Goal: Information Seeking & Learning: Learn about a topic

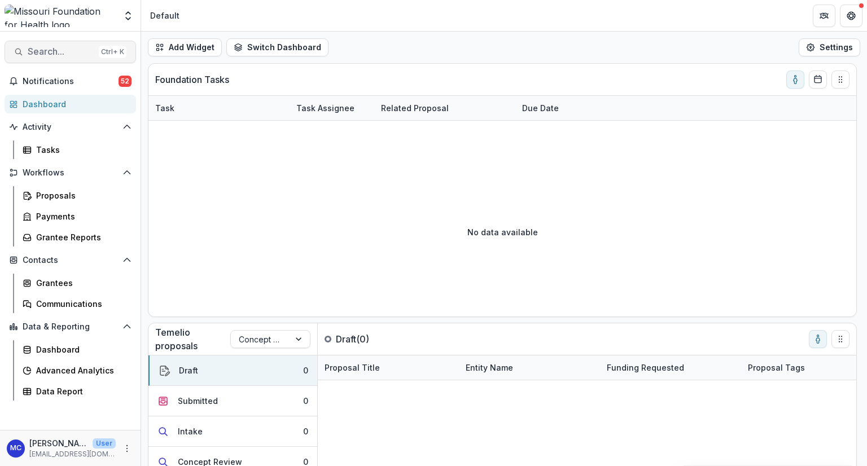
click at [38, 50] on span "Search..." at bounding box center [61, 51] width 67 height 11
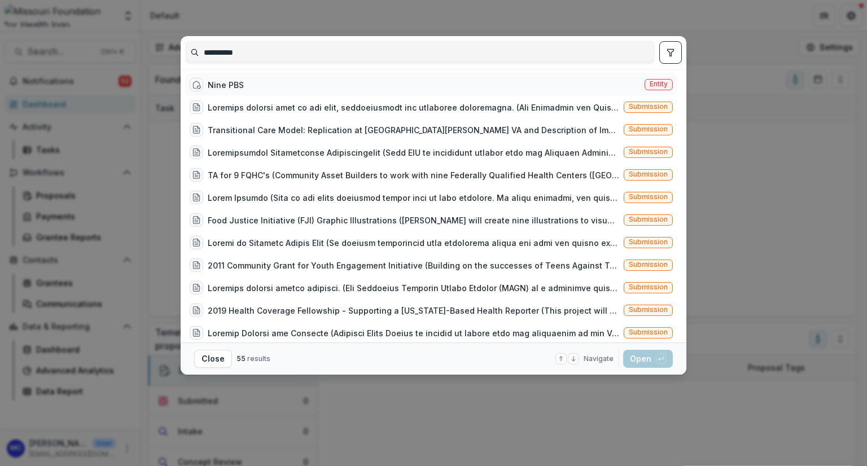
type input "**********"
click at [225, 86] on div "Nine PBS" at bounding box center [226, 85] width 36 height 12
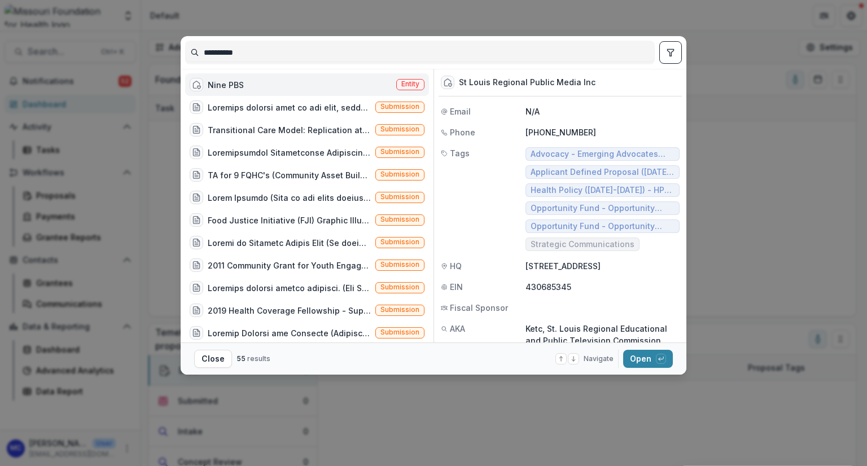
click at [240, 90] on div "Nine PBS" at bounding box center [226, 85] width 36 height 12
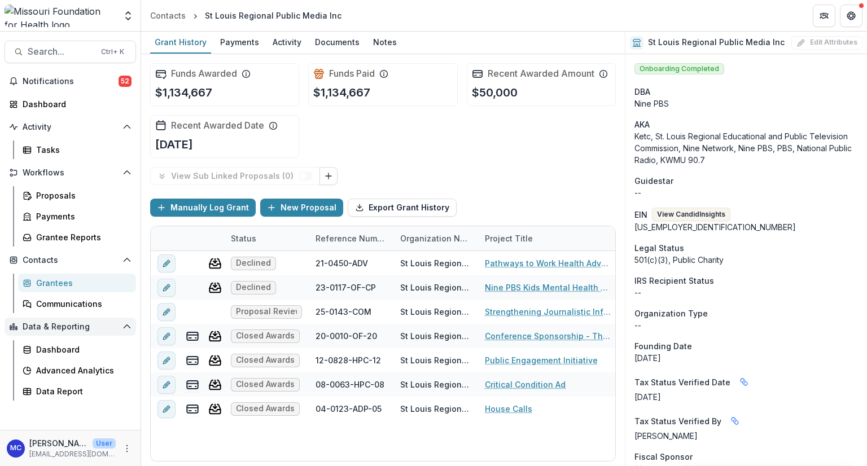
click at [77, 330] on span "Data & Reporting" at bounding box center [70, 327] width 95 height 10
click at [69, 351] on div "Dashboard" at bounding box center [81, 350] width 91 height 12
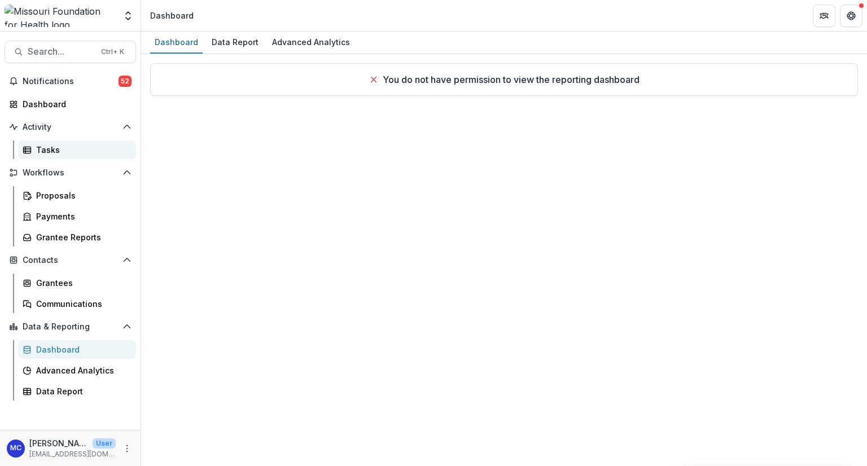
click at [54, 148] on div "Tasks" at bounding box center [81, 150] width 91 height 12
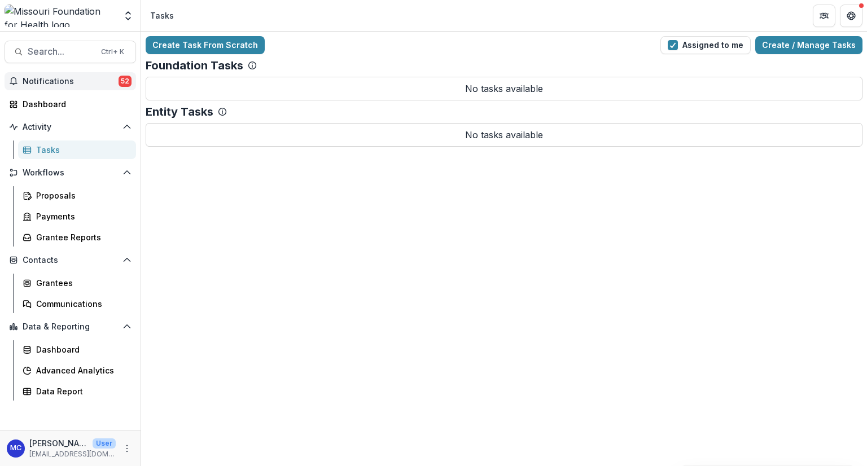
click at [63, 82] on span "Notifications" at bounding box center [71, 82] width 96 height 10
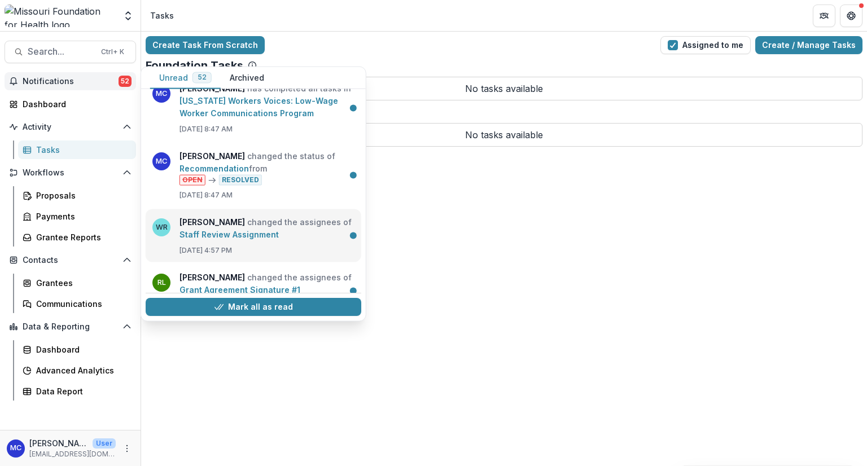
scroll to position [2201, 0]
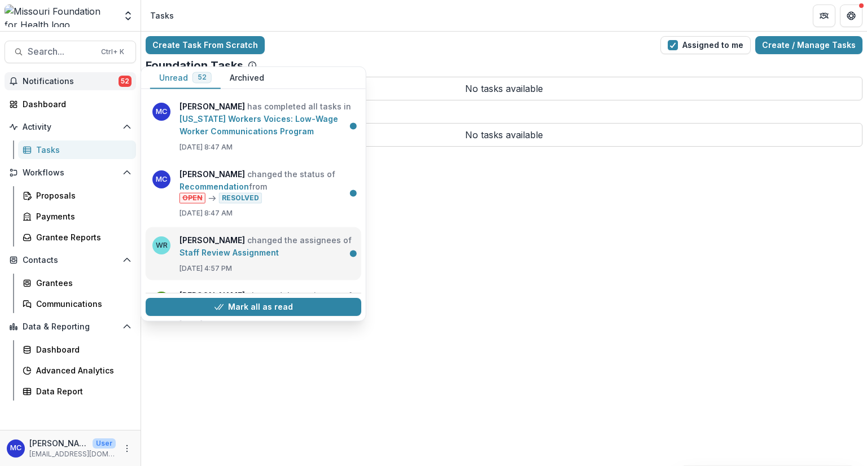
click at [263, 248] on link "Staff Review Assignment" at bounding box center [228, 253] width 99 height 10
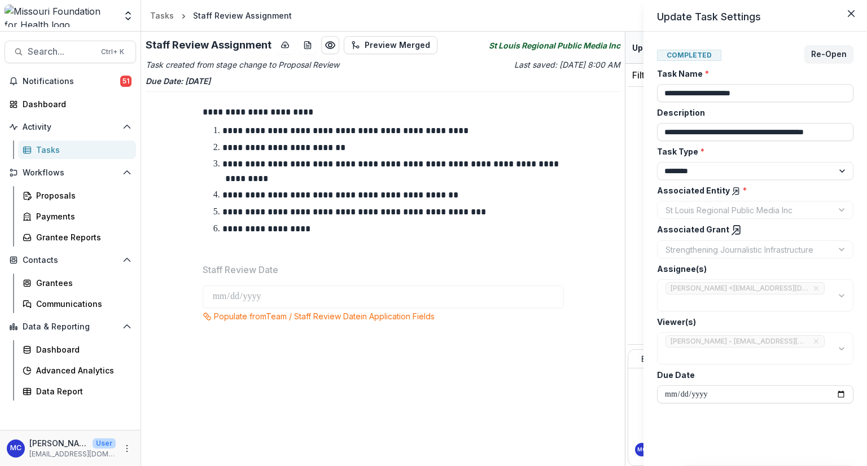
click at [509, 50] on div "**********" at bounding box center [433, 233] width 867 height 466
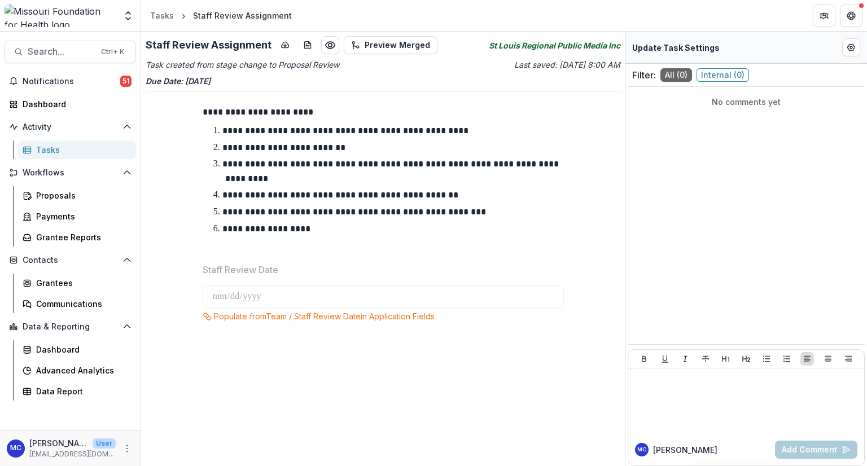
click at [513, 43] on icon "St Louis Regional Public Media Inc" at bounding box center [554, 46] width 131 height 12
click at [58, 191] on div "Proposals" at bounding box center [81, 196] width 91 height 12
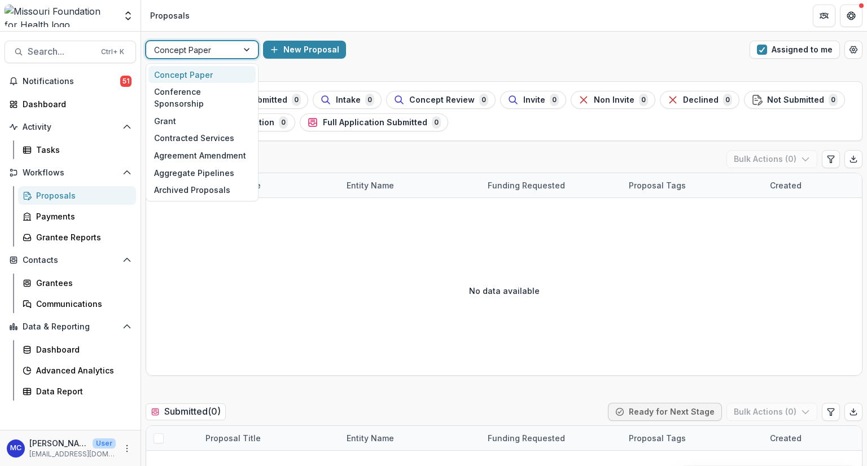
click at [236, 53] on div "Concept Paper" at bounding box center [191, 50] width 91 height 16
click at [187, 112] on div "Grant" at bounding box center [201, 120] width 107 height 17
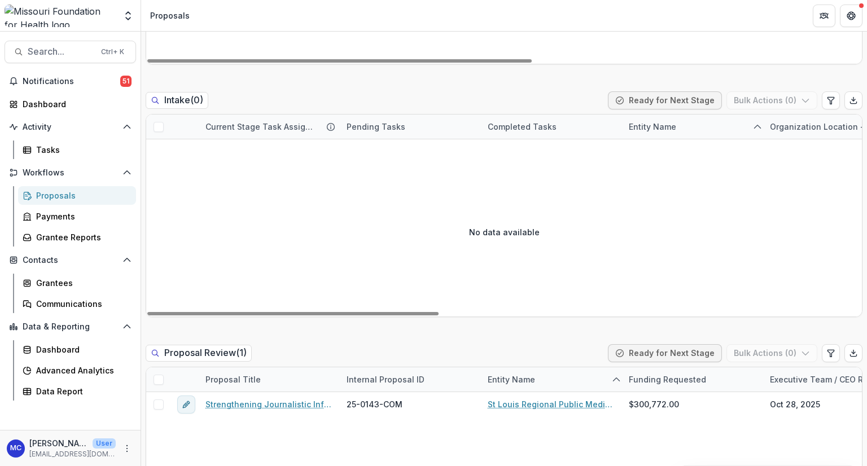
scroll to position [734, 0]
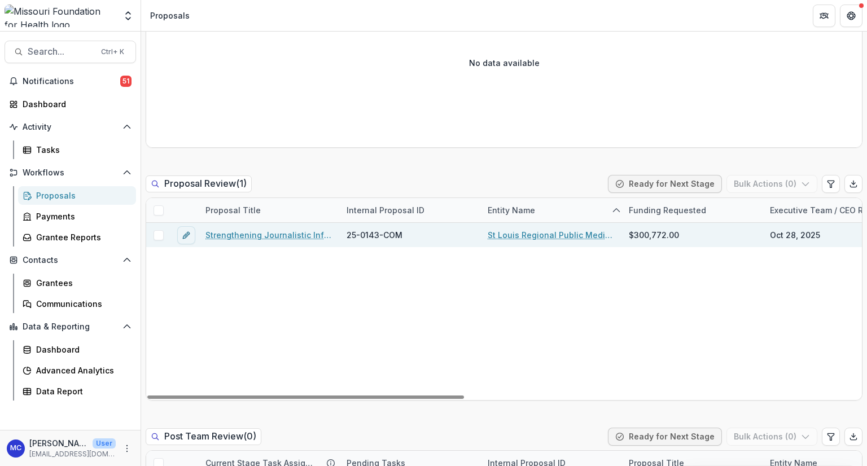
click at [251, 234] on link "Strengthening Journalistic Infrastructure" at bounding box center [269, 235] width 128 height 12
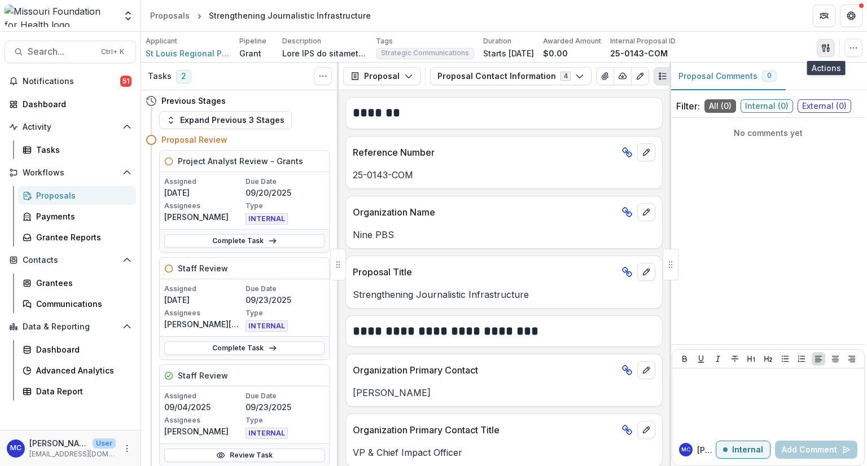
click at [828, 42] on button "button" at bounding box center [826, 48] width 18 height 18
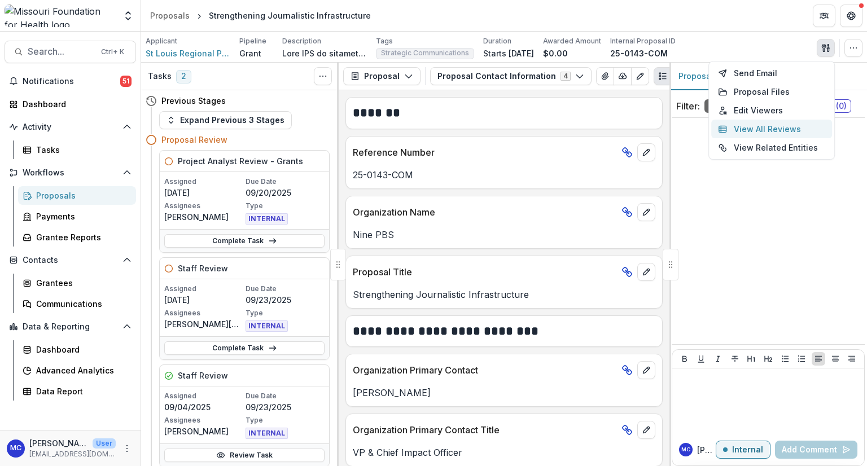
click at [790, 127] on button "View All Reviews" at bounding box center [771, 129] width 121 height 19
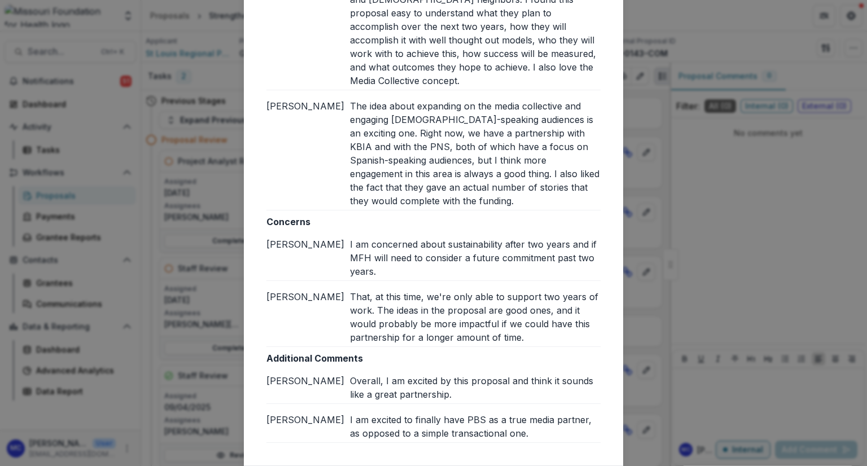
scroll to position [380, 0]
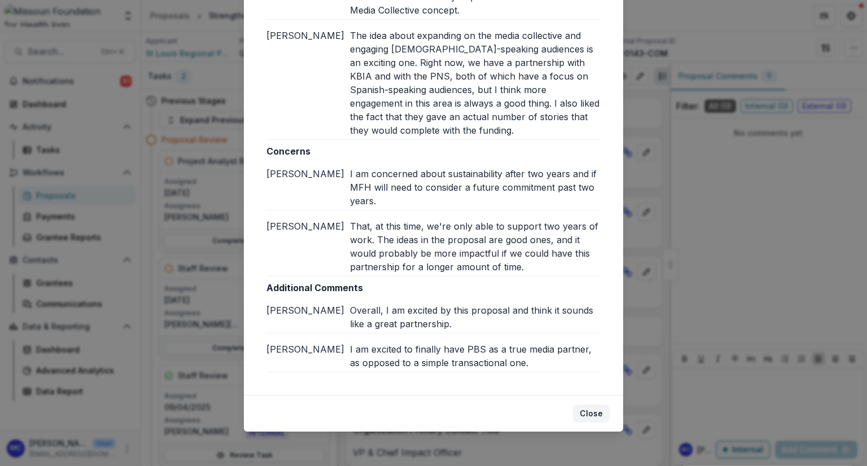
click at [596, 413] on button "Close" at bounding box center [591, 414] width 37 height 18
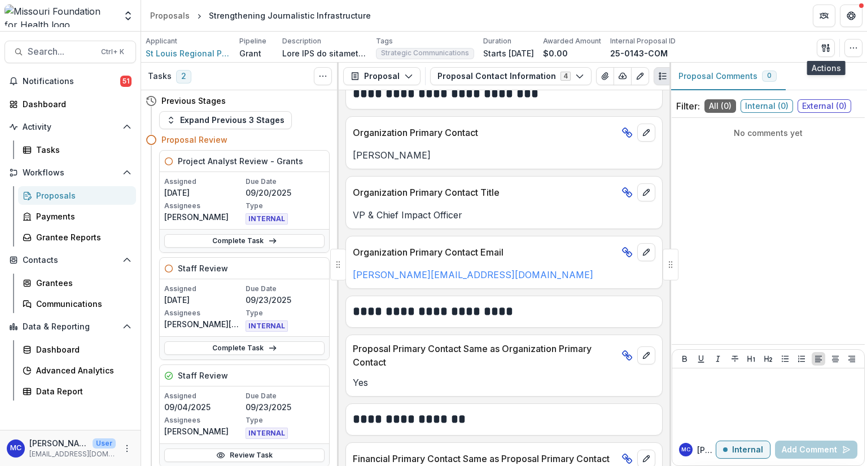
scroll to position [477, 0]
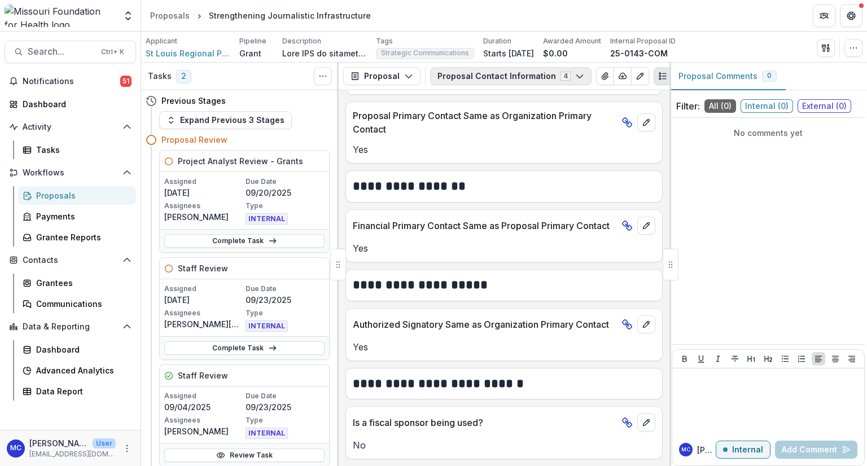
click at [529, 77] on button "Proposal Contact Information 4" at bounding box center [510, 76] width 161 height 18
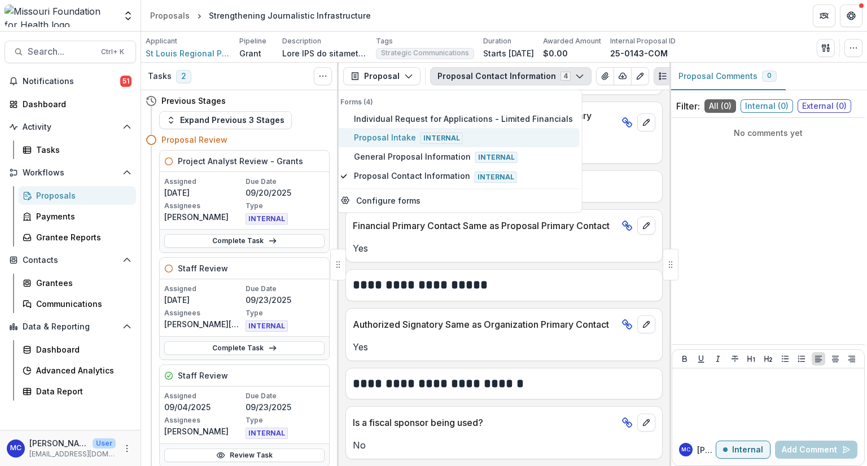
click at [427, 143] on span "Proposal Intake Internal" at bounding box center [463, 137] width 219 height 12
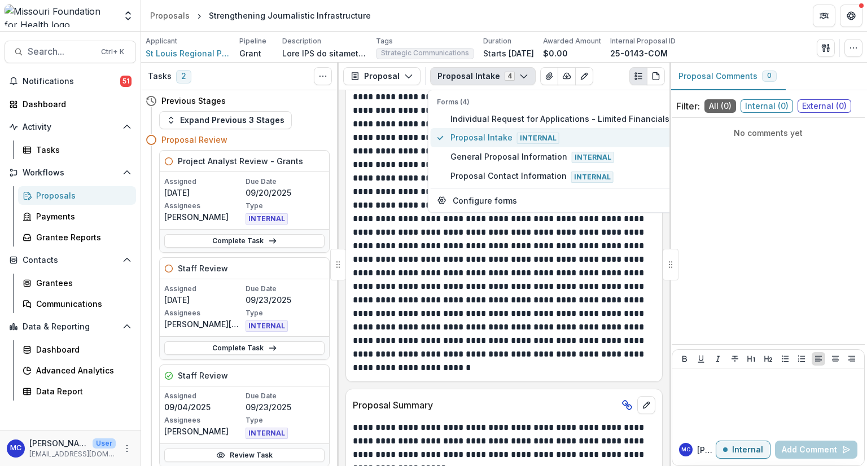
scroll to position [874, 0]
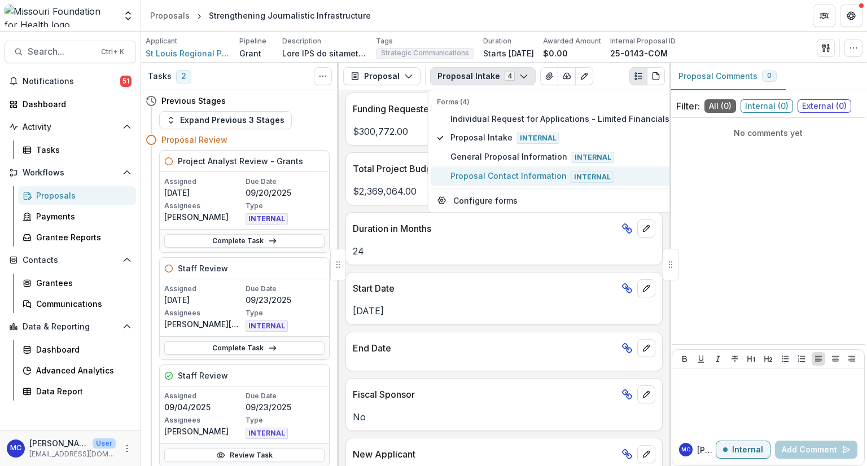
click at [479, 170] on span "Proposal Contact Information Internal" at bounding box center [559, 176] width 219 height 12
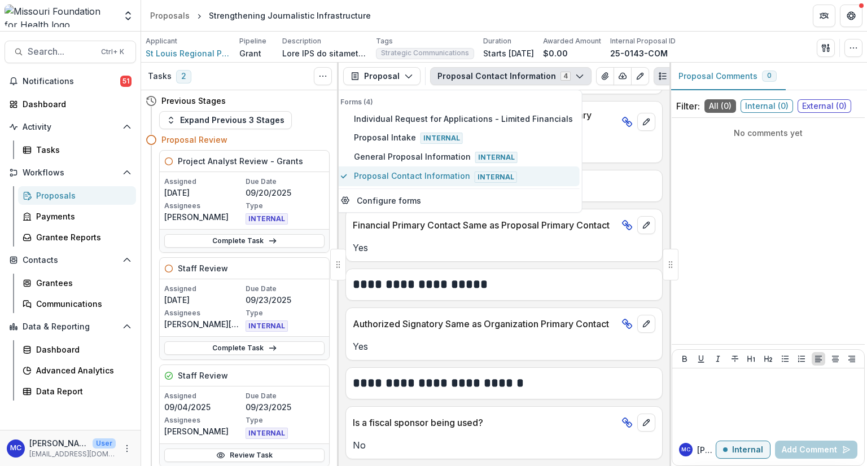
scroll to position [408, 0]
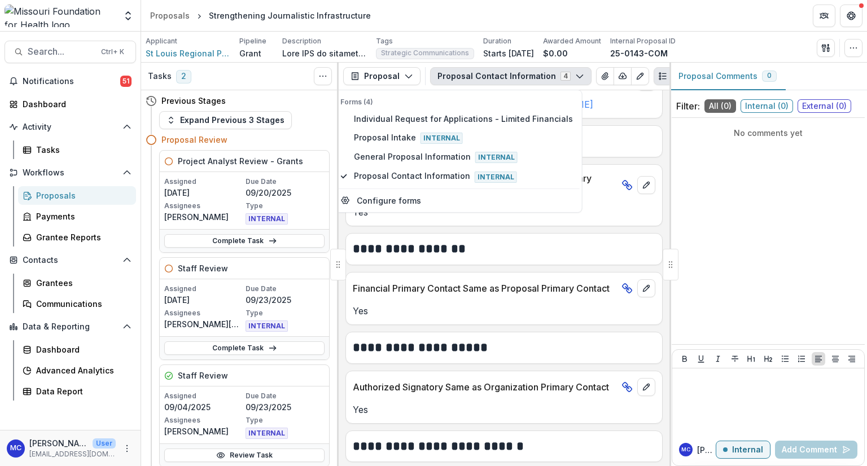
click at [488, 84] on button "Proposal Contact Information 4" at bounding box center [510, 76] width 161 height 18
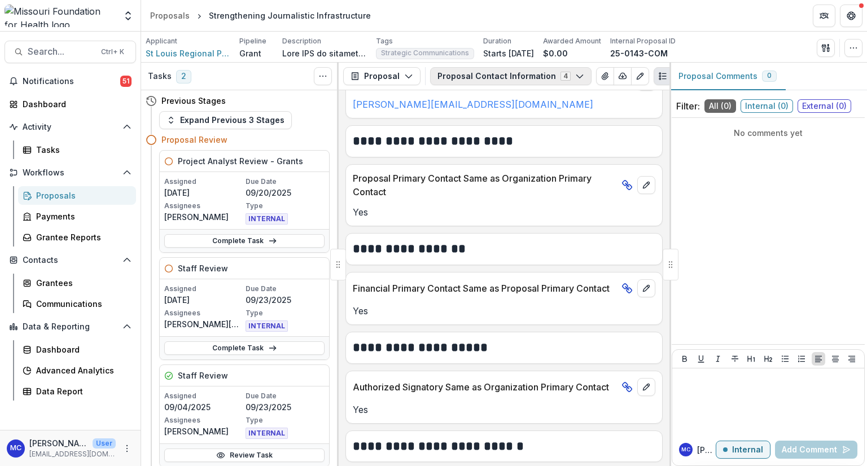
click at [487, 80] on button "Proposal Contact Information 4" at bounding box center [510, 76] width 161 height 18
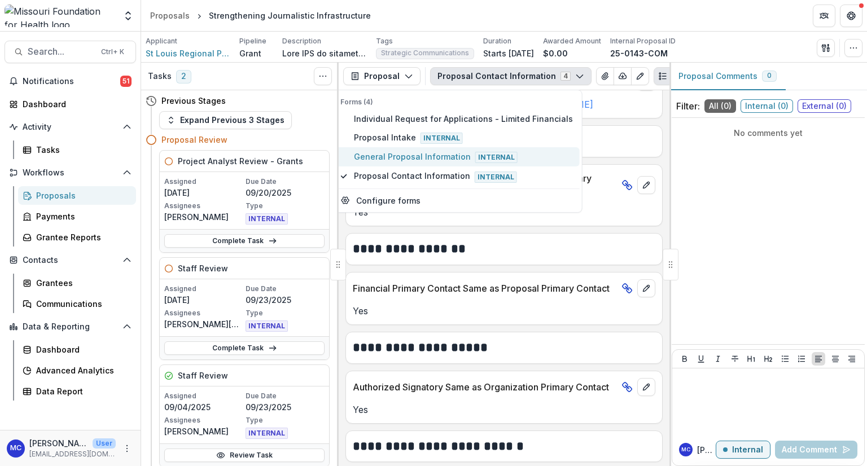
click at [401, 161] on span "General Proposal Information Internal" at bounding box center [463, 157] width 219 height 12
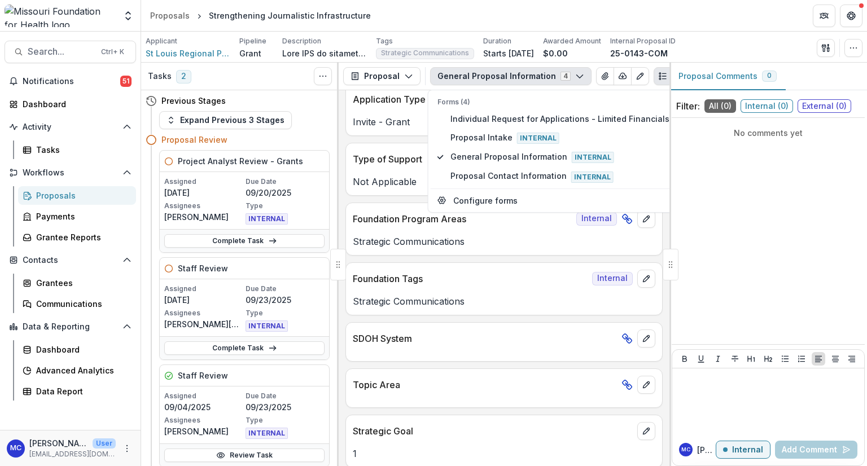
scroll to position [1677, 0]
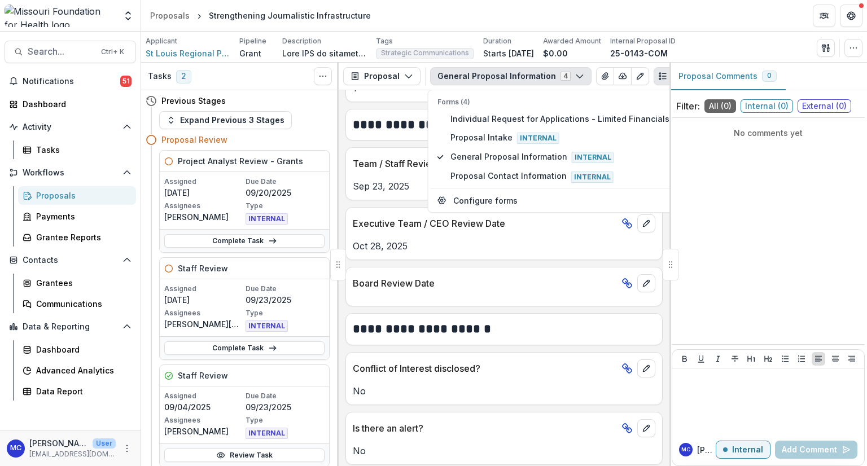
click at [518, 76] on button "General Proposal Information 4" at bounding box center [510, 76] width 161 height 18
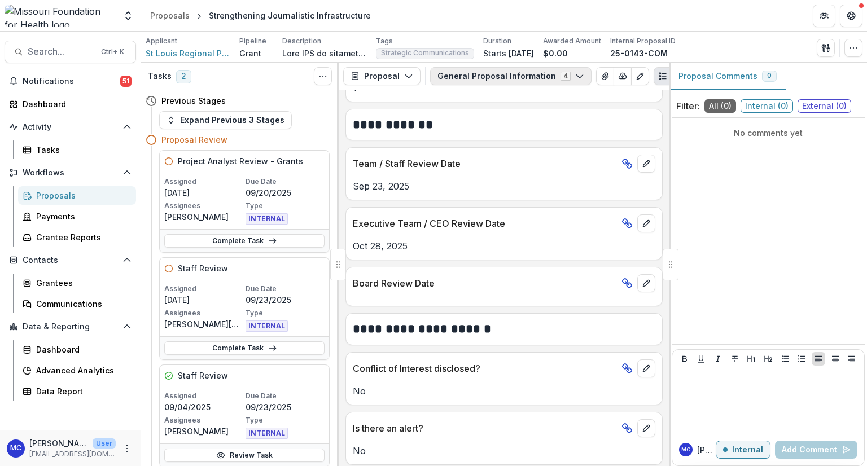
click at [518, 76] on button "General Proposal Information 4" at bounding box center [510, 76] width 161 height 18
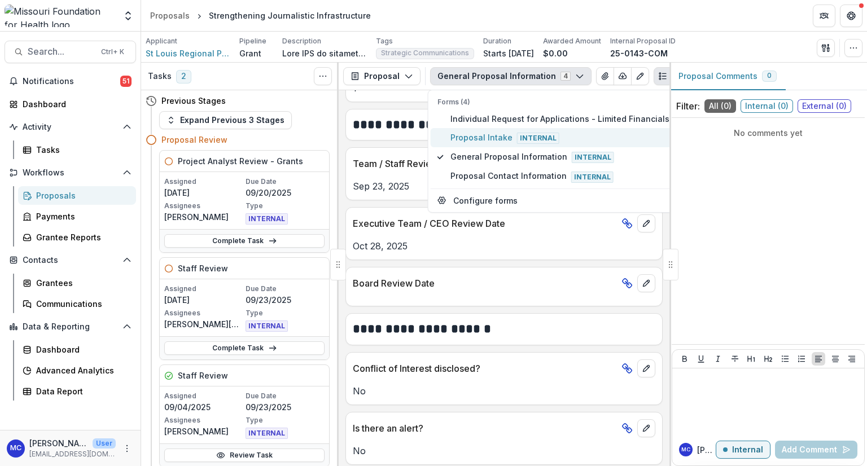
click at [501, 135] on span "Proposal Intake Internal" at bounding box center [559, 137] width 219 height 12
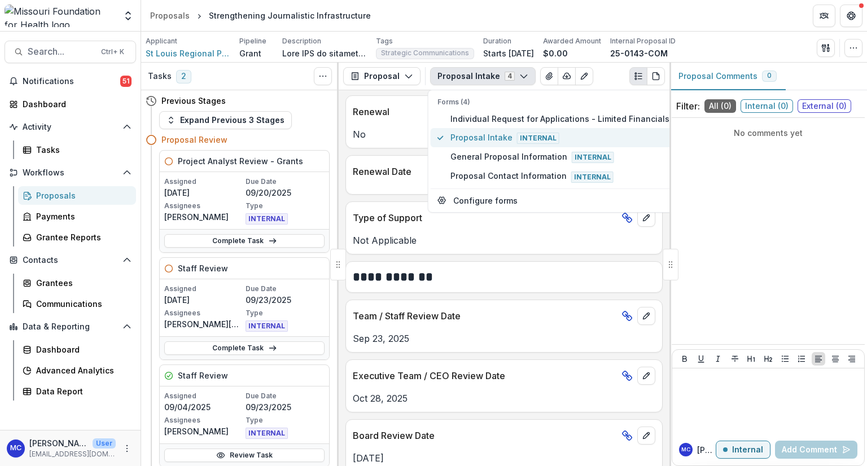
scroll to position [2109, 0]
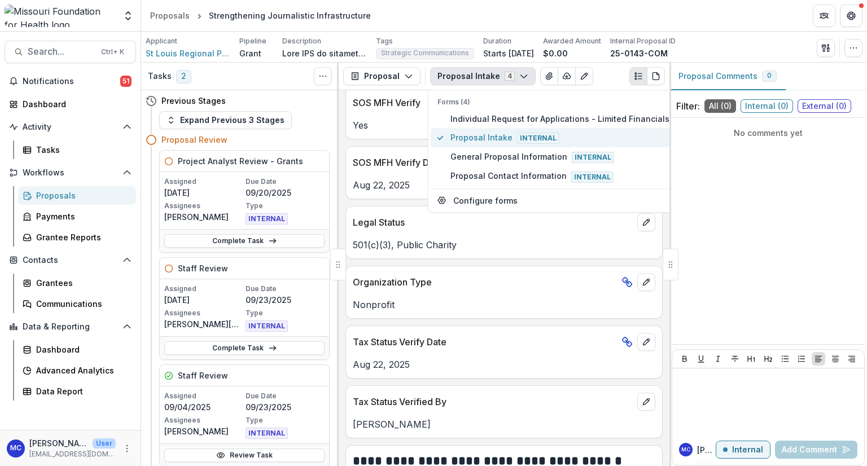
click at [501, 135] on span "Proposal Intake Internal" at bounding box center [559, 137] width 219 height 12
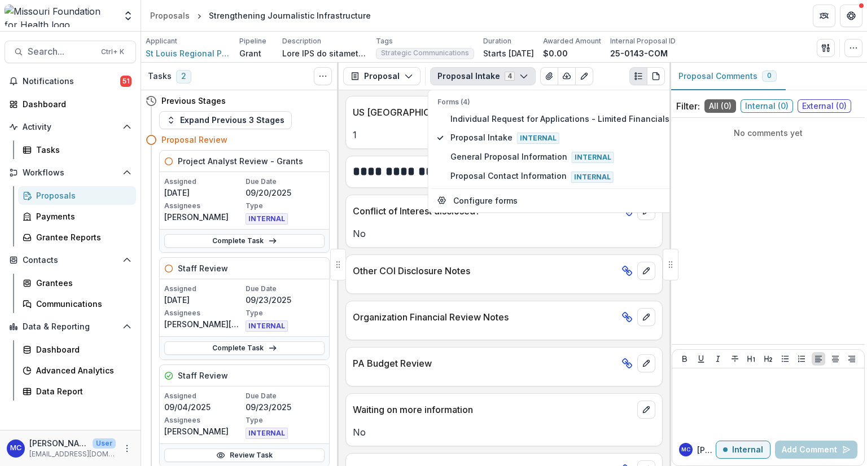
scroll to position [2653, 0]
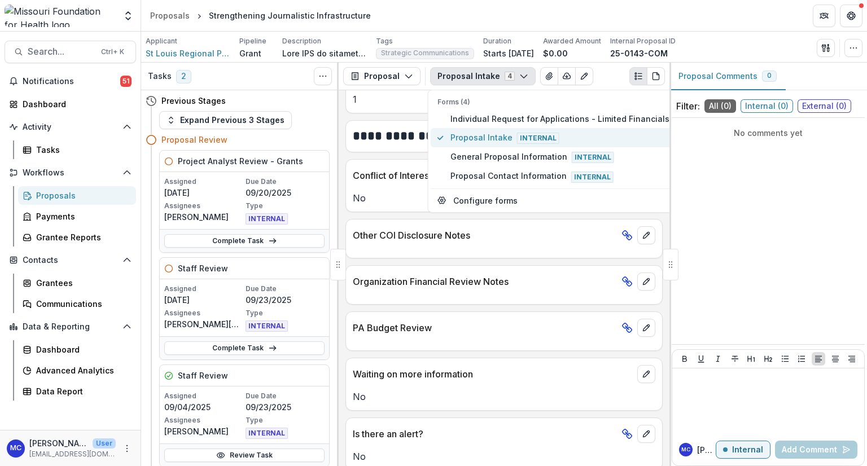
click at [492, 143] on button "Proposal Intake Internal" at bounding box center [554, 137] width 246 height 19
click at [497, 141] on span "Proposal Intake Internal" at bounding box center [559, 137] width 219 height 12
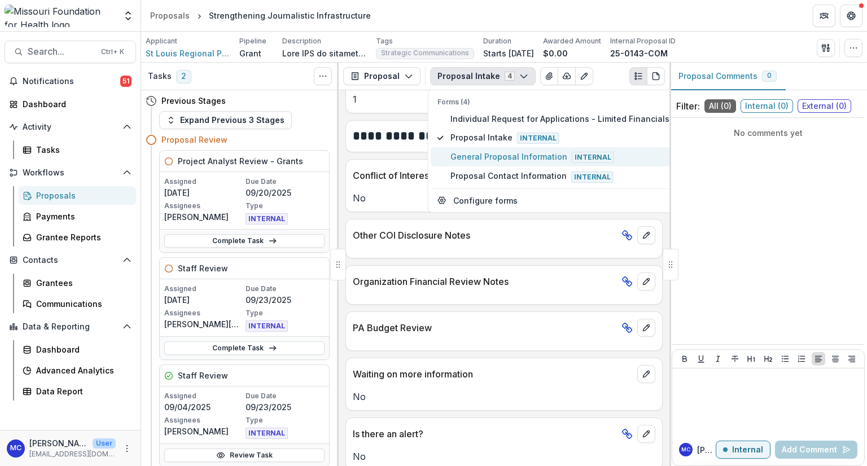
click at [493, 160] on span "General Proposal Information Internal" at bounding box center [559, 157] width 219 height 12
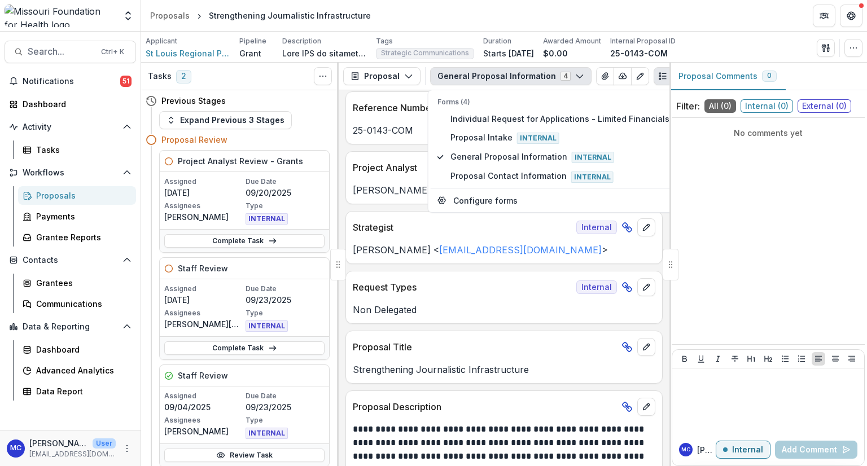
scroll to position [0, 0]
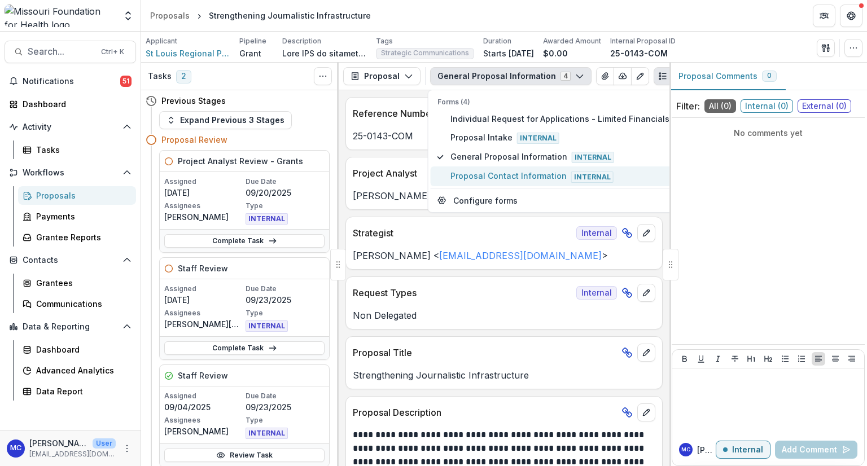
click at [517, 170] on span "Proposal Contact Information Internal" at bounding box center [559, 176] width 219 height 12
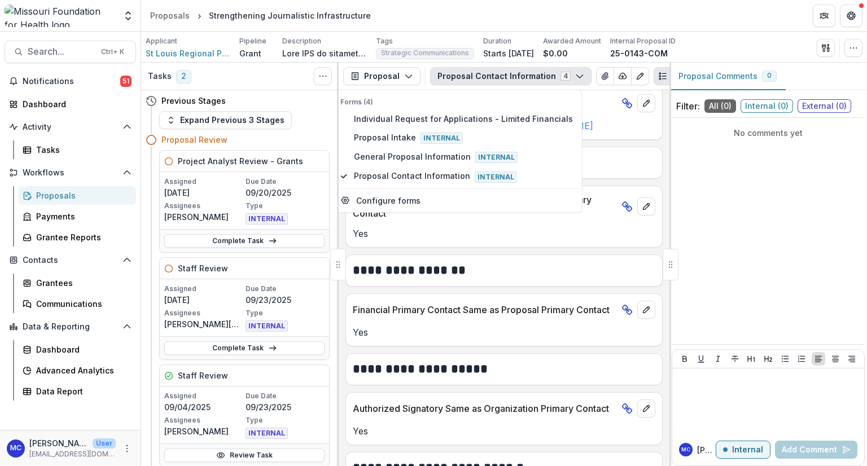
scroll to position [477, 0]
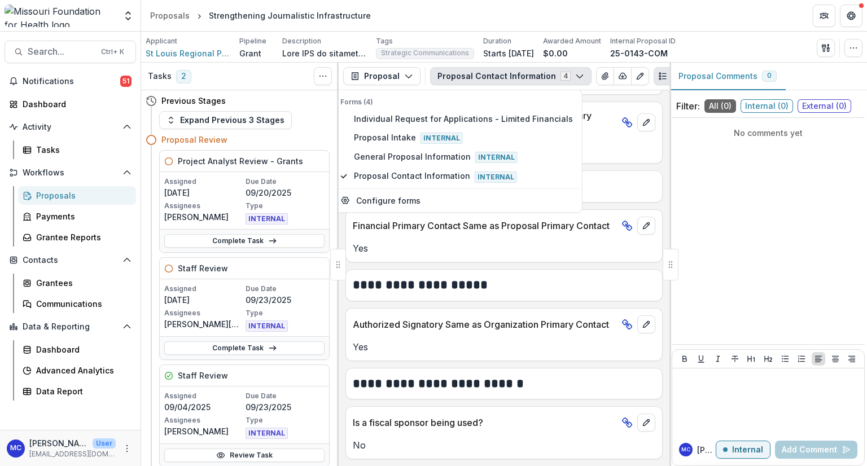
click at [518, 77] on button "Proposal Contact Information 4" at bounding box center [510, 76] width 161 height 18
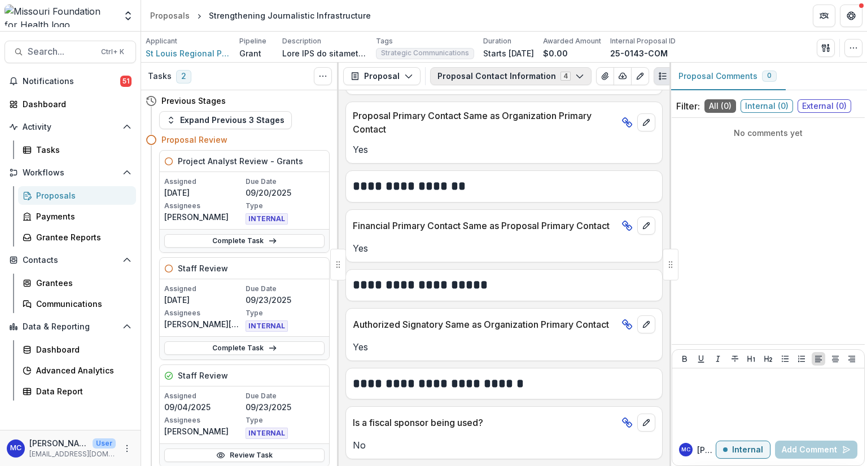
click at [518, 77] on button "Proposal Contact Information 4" at bounding box center [510, 76] width 161 height 18
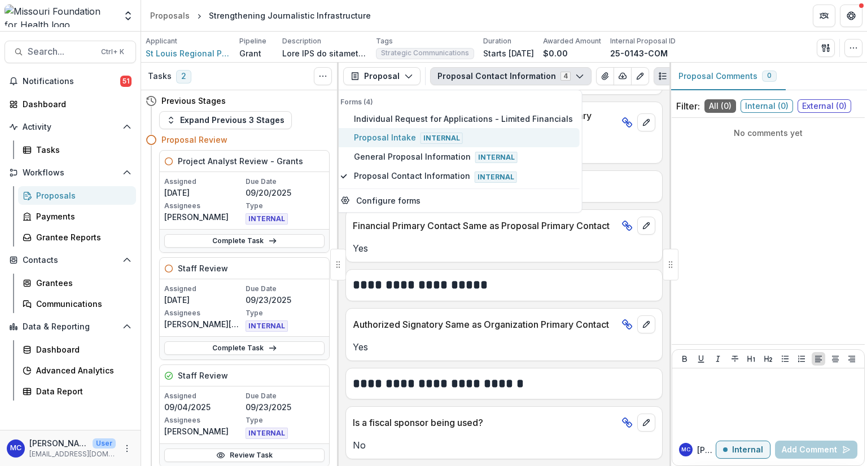
click at [370, 138] on span "Proposal Intake Internal" at bounding box center [463, 137] width 219 height 12
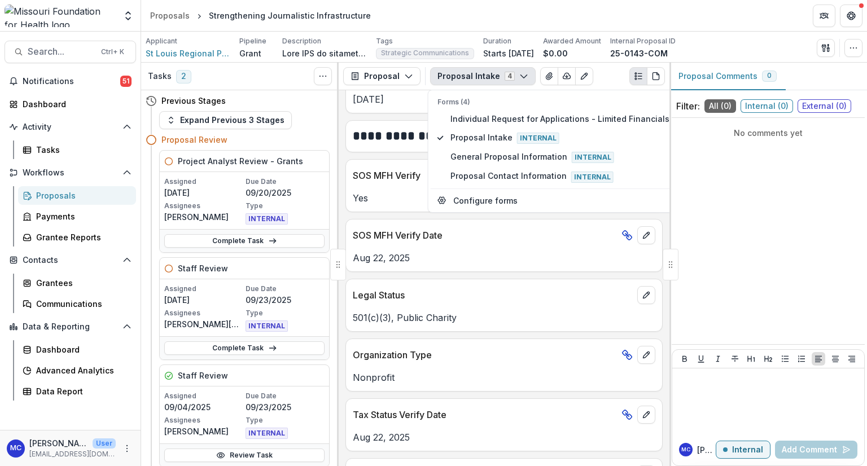
scroll to position [1975, 0]
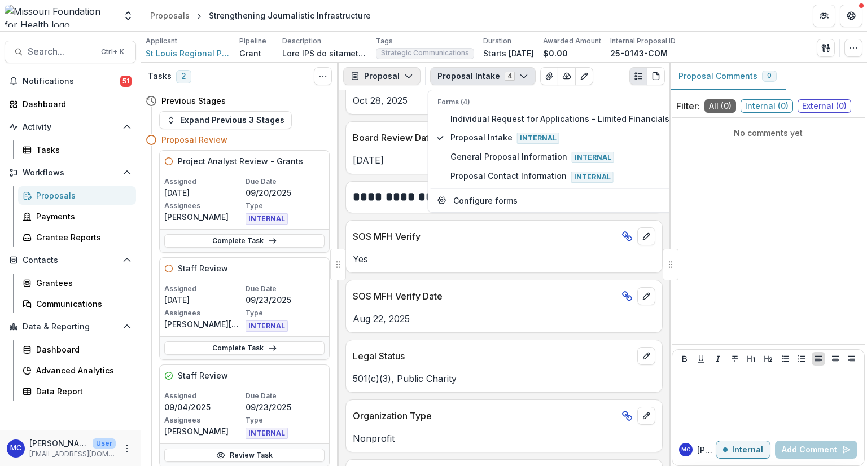
click at [409, 84] on button "Proposal" at bounding box center [381, 76] width 77 height 18
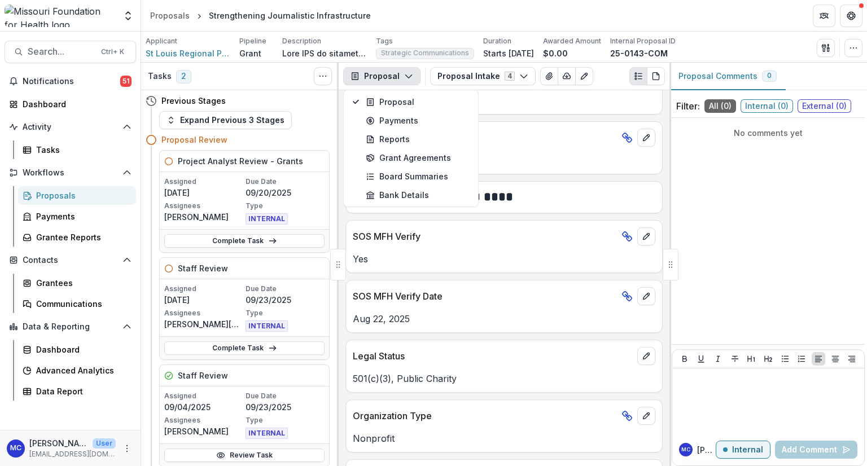
click at [408, 82] on button "Proposal" at bounding box center [381, 76] width 77 height 18
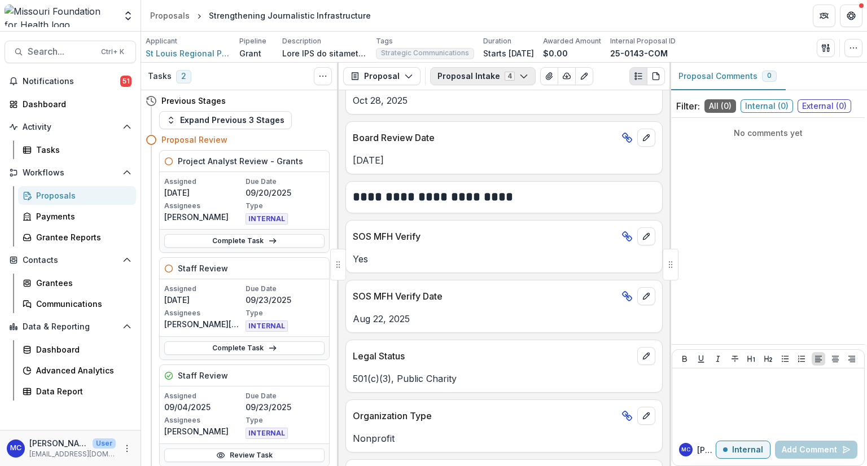
click at [481, 80] on button "Proposal Intake 4" at bounding box center [483, 76] width 106 height 18
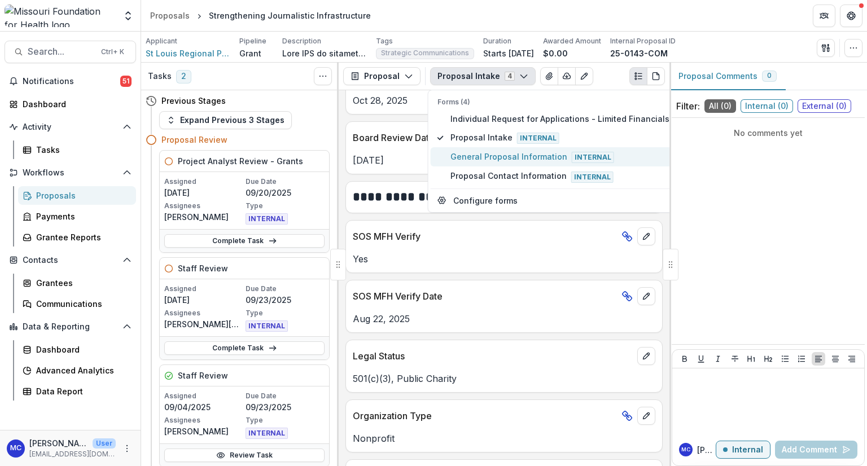
click at [479, 158] on span "General Proposal Information Internal" at bounding box center [559, 157] width 219 height 12
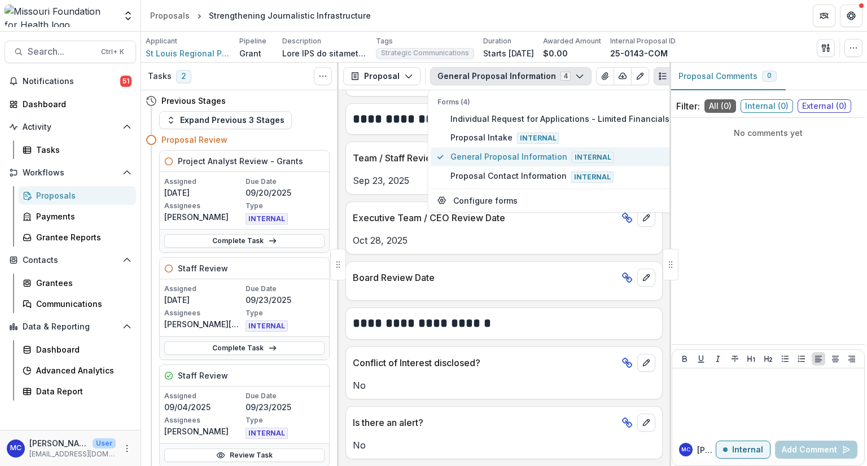
scroll to position [1643, 0]
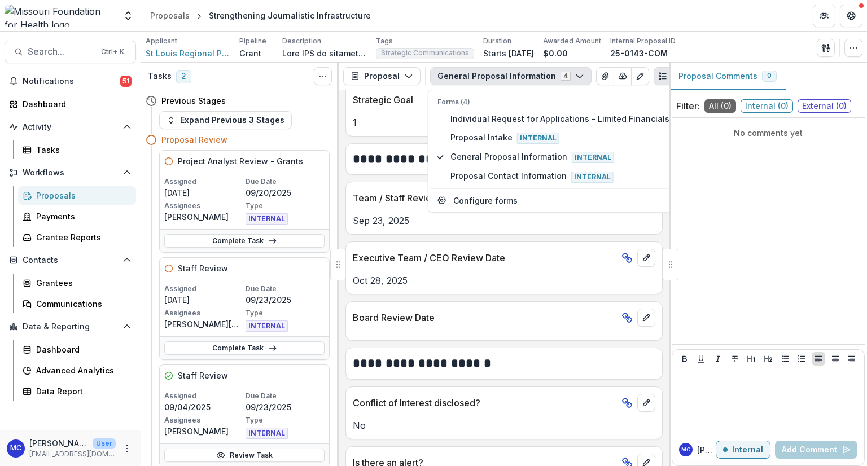
click at [676, 73] on icon "PDF view" at bounding box center [680, 76] width 9 height 9
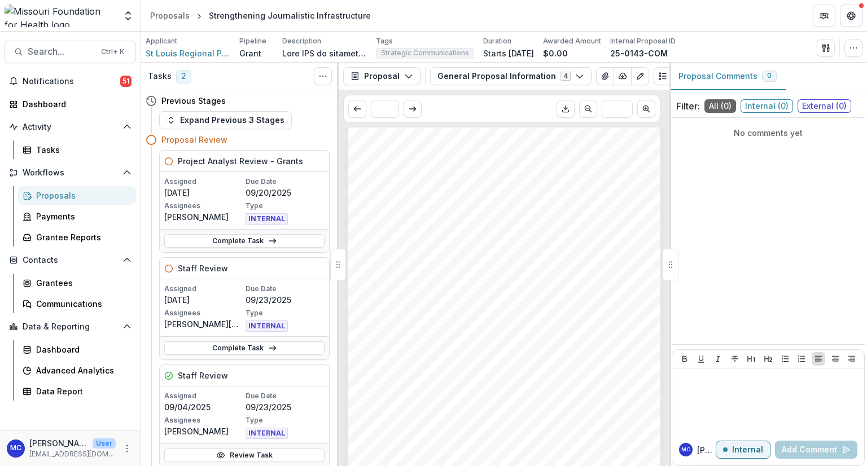
scroll to position [0, 0]
click at [576, 76] on polyline "button" at bounding box center [579, 76] width 6 height 3
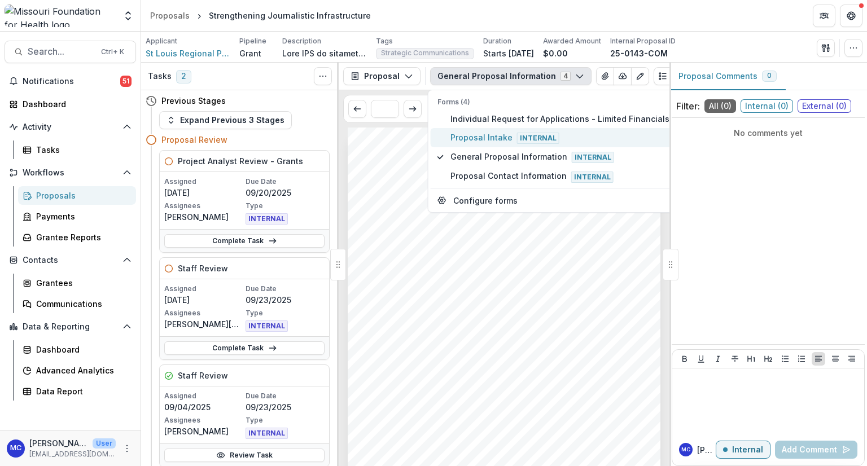
click at [482, 140] on span "Proposal Intake Internal" at bounding box center [559, 137] width 219 height 12
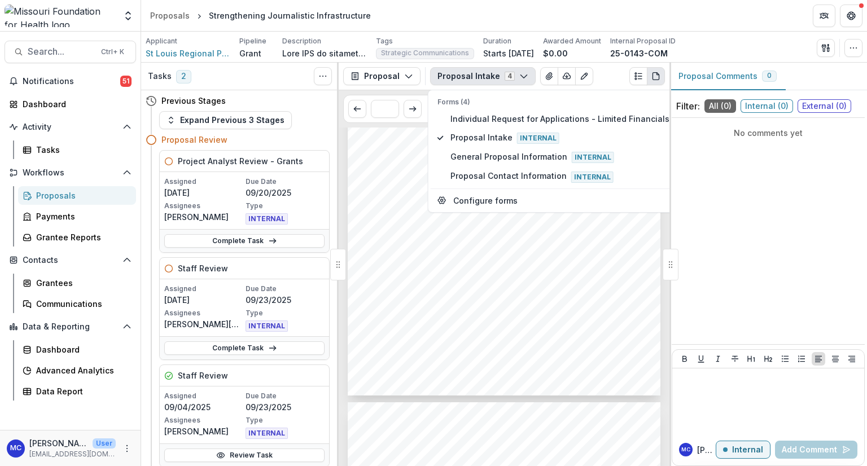
scroll to position [1902, 0]
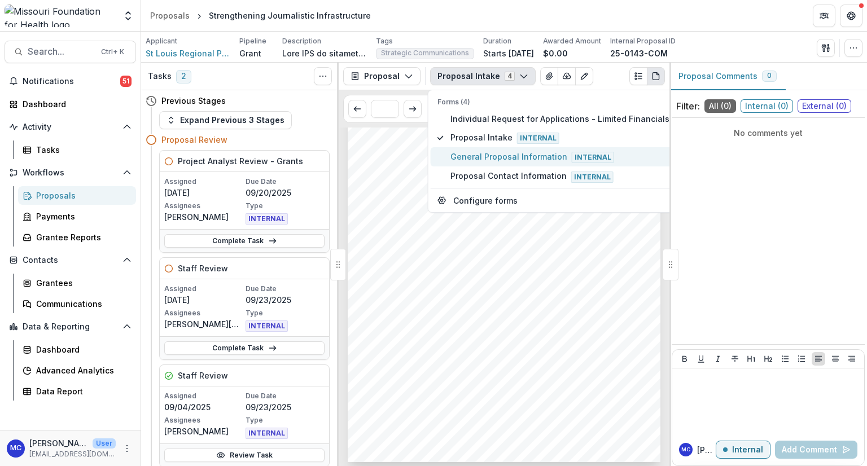
click at [465, 153] on span "General Proposal Information Internal" at bounding box center [559, 157] width 219 height 12
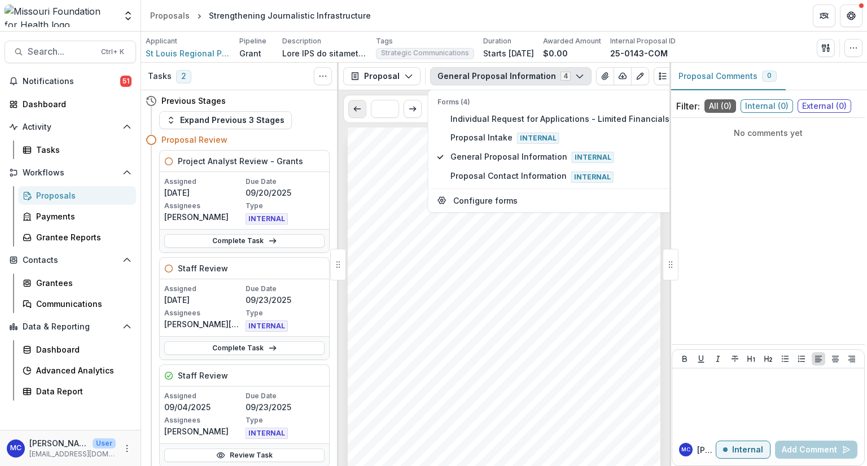
click at [358, 116] on button "Scroll to previous page" at bounding box center [357, 109] width 18 height 18
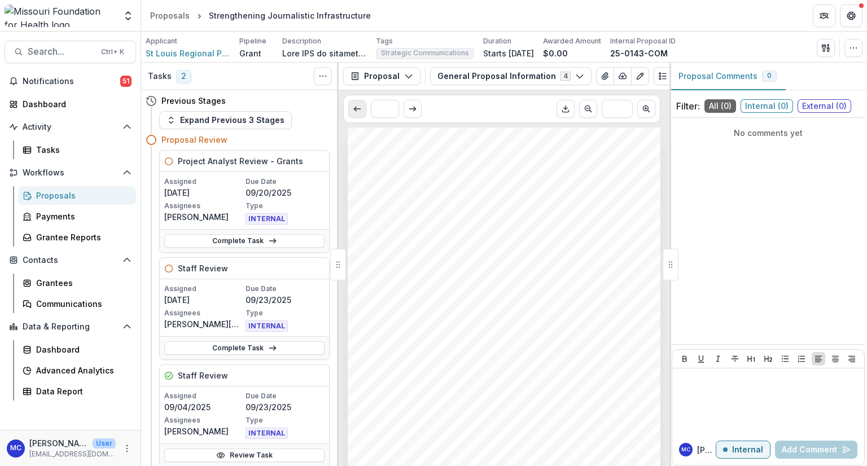
click at [358, 116] on button "Scroll to previous page" at bounding box center [357, 109] width 18 height 18
click at [658, 80] on icon "Plaintext view" at bounding box center [662, 76] width 9 height 9
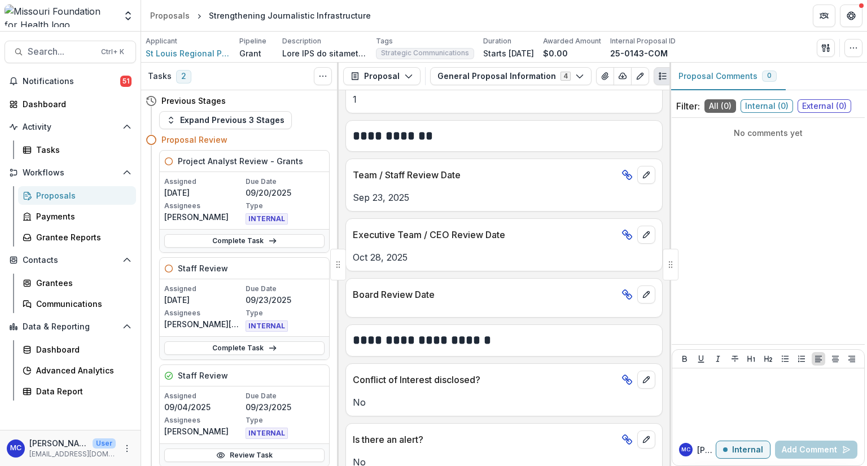
scroll to position [1677, 0]
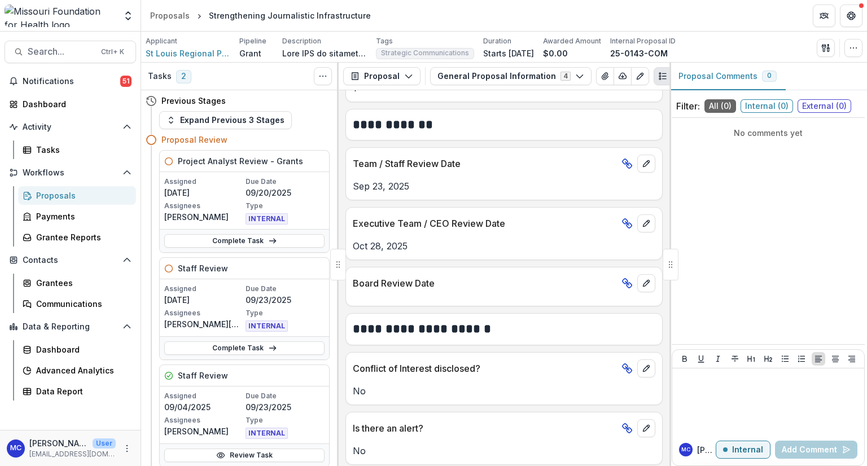
click at [658, 76] on icon "Plaintext view" at bounding box center [662, 76] width 9 height 9
click at [677, 75] on icon "PDF view" at bounding box center [680, 76] width 6 height 7
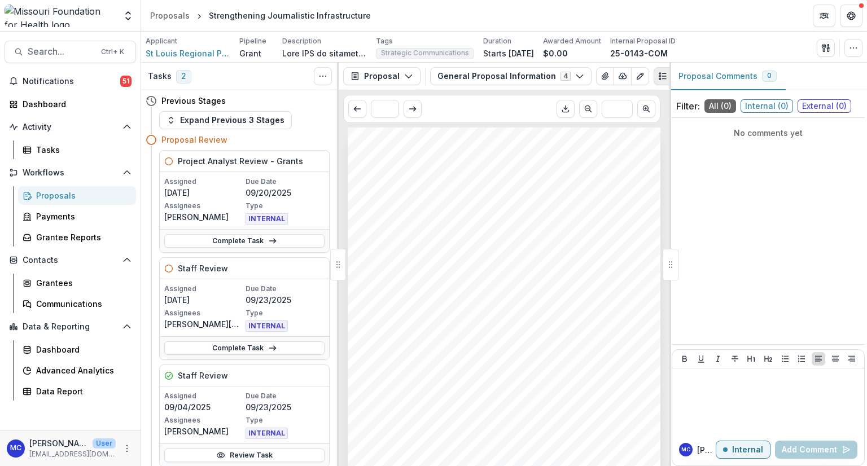
click at [658, 77] on icon "Plaintext view" at bounding box center [662, 76] width 9 height 9
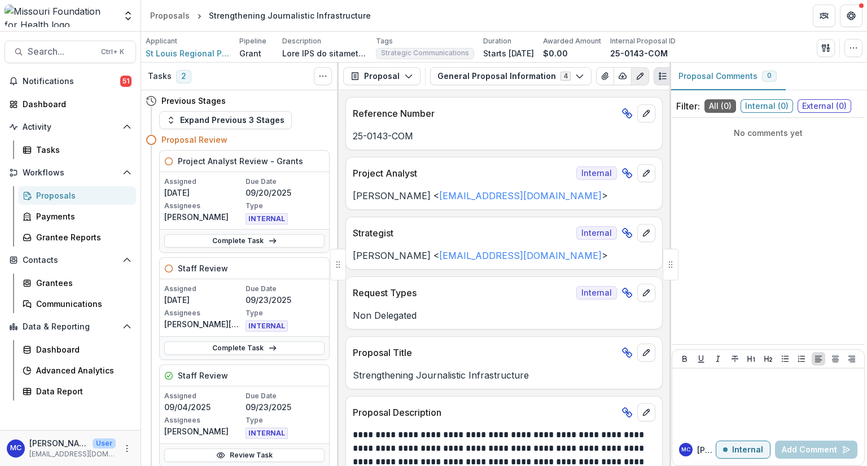
click at [635, 80] on icon "Edit as form" at bounding box center [639, 76] width 9 height 9
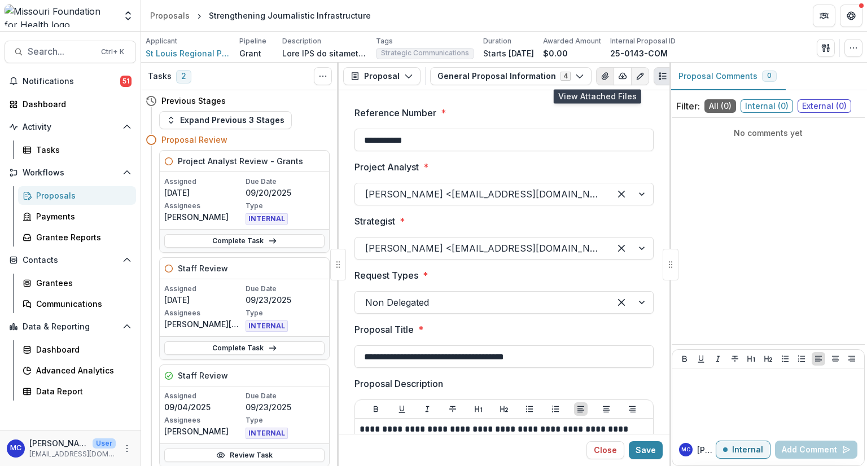
click at [602, 77] on icon "View Attached Files" at bounding box center [605, 76] width 6 height 7
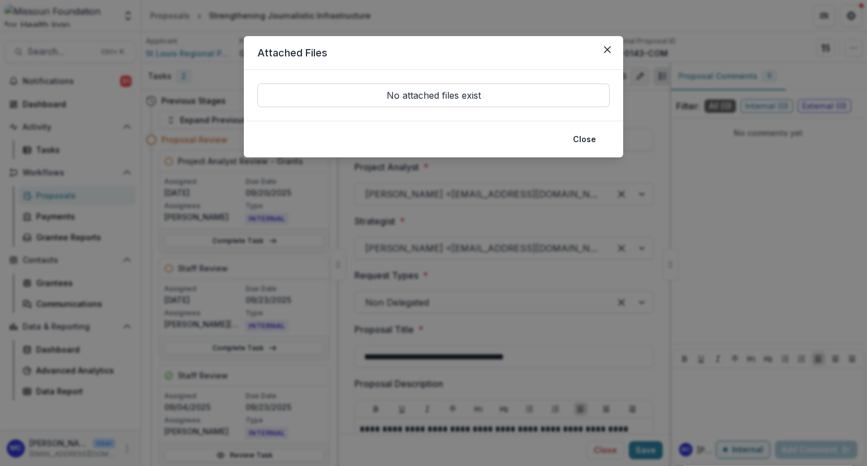
click at [608, 59] on header "Attached Files" at bounding box center [433, 53] width 379 height 34
click at [607, 51] on icon "Close" at bounding box center [607, 49] width 7 height 7
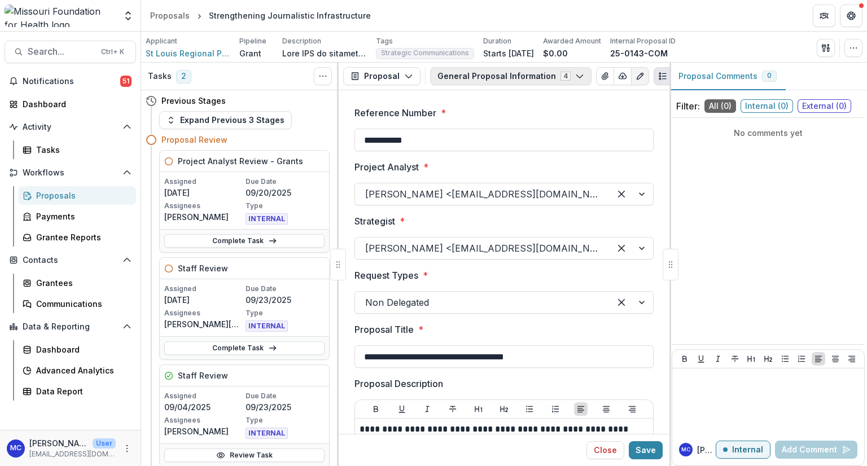
click at [564, 78] on button "General Proposal Information 4" at bounding box center [510, 76] width 161 height 18
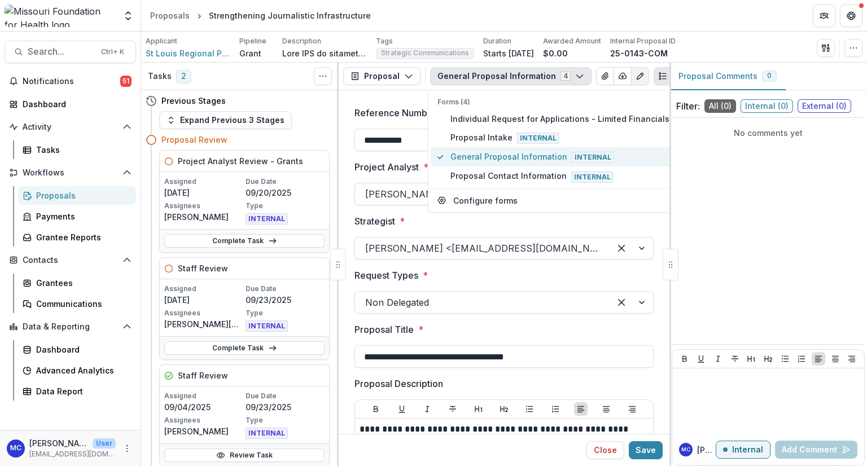
click at [490, 164] on button "General Proposal Information Internal" at bounding box center [554, 156] width 246 height 19
click at [607, 450] on button "Close" at bounding box center [605, 450] width 38 height 18
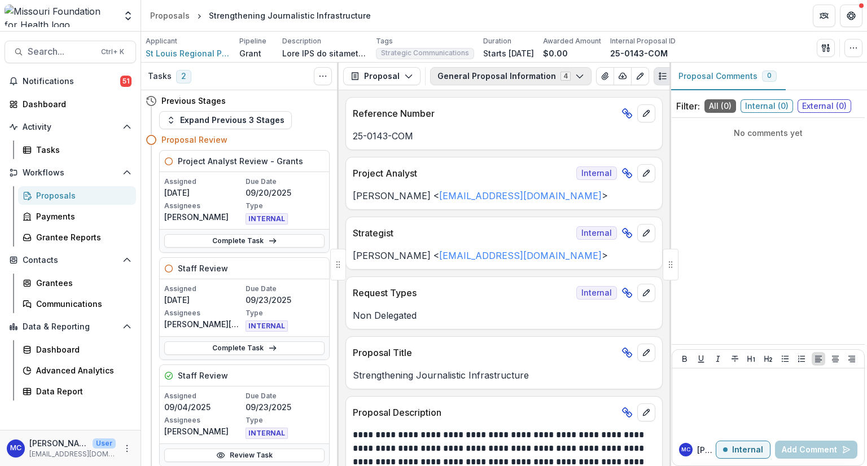
click at [537, 74] on button "General Proposal Information 4" at bounding box center [510, 76] width 161 height 18
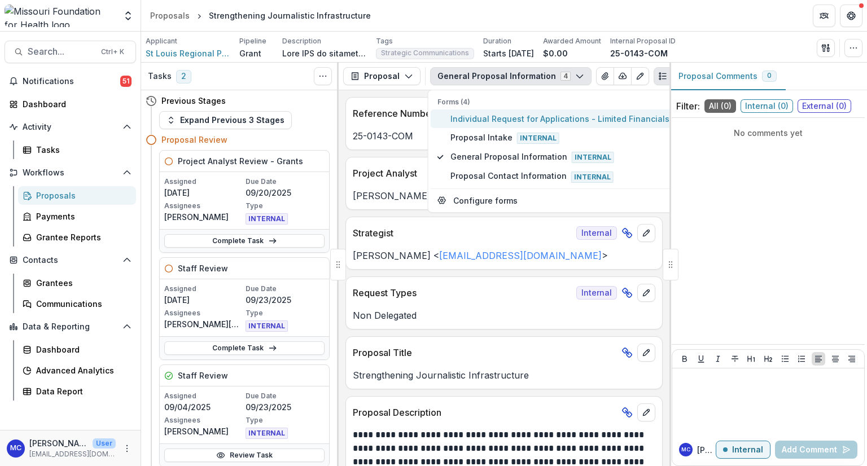
click at [507, 118] on span "Individual Request for Applications - Limited Financials" at bounding box center [559, 119] width 219 height 12
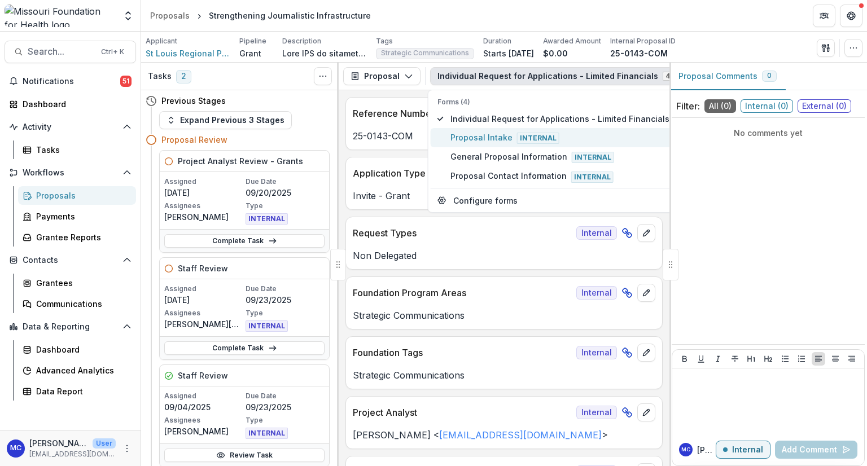
click at [501, 134] on span "Proposal Intake Internal" at bounding box center [559, 137] width 219 height 12
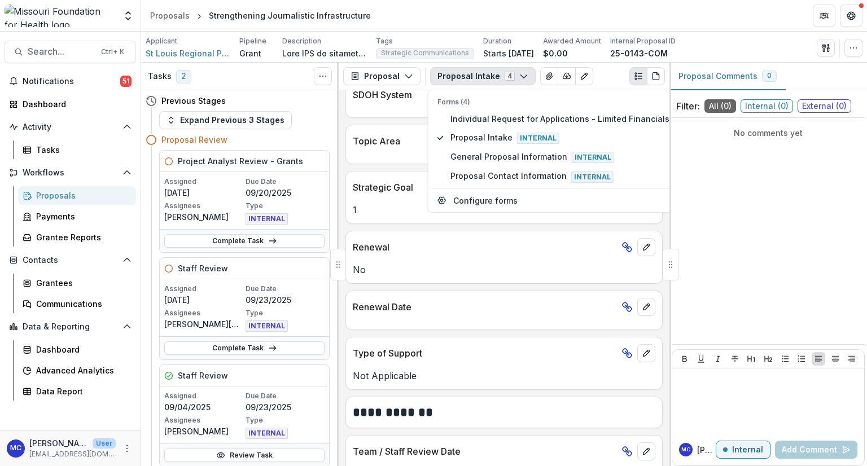
scroll to position [2653, 0]
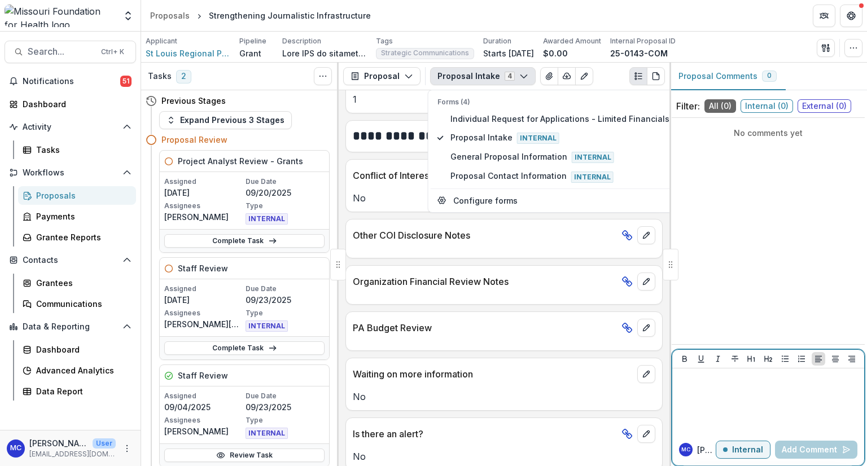
click at [755, 404] on div at bounding box center [768, 401] width 183 height 56
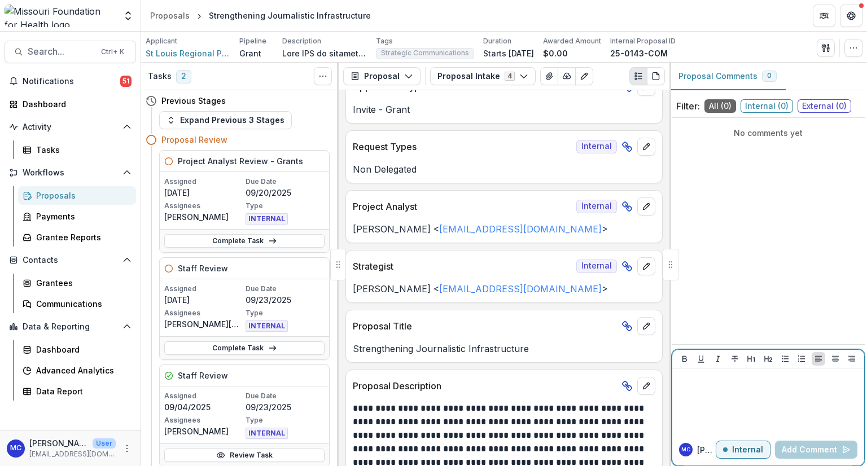
scroll to position [56, 0]
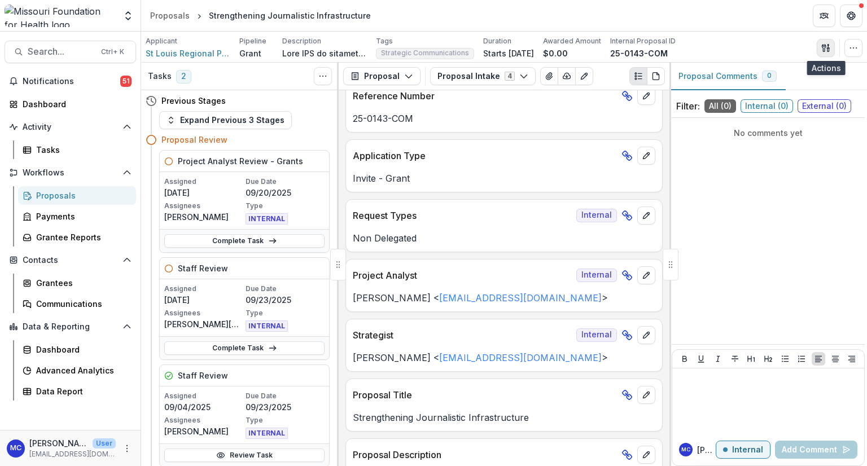
click at [823, 41] on button "button" at bounding box center [826, 48] width 18 height 18
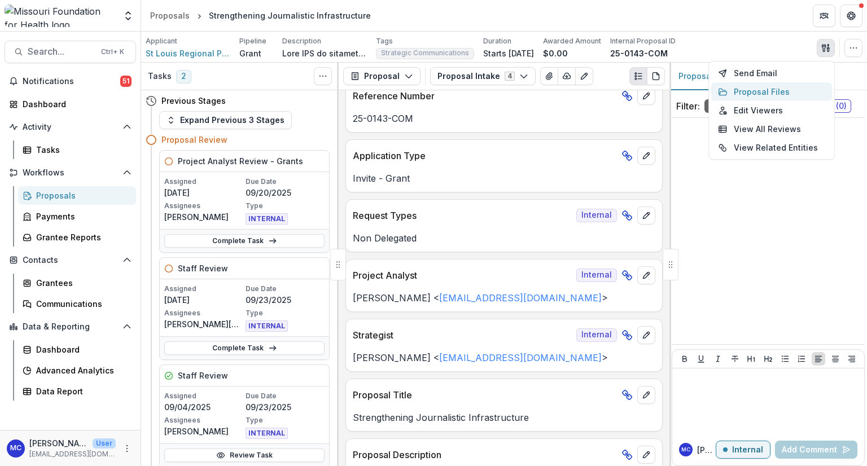
click at [772, 91] on button "Proposal Files" at bounding box center [771, 91] width 121 height 19
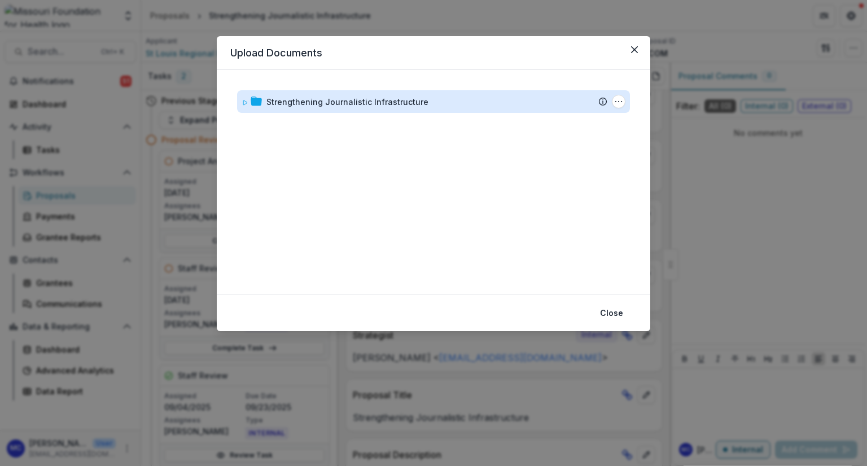
click at [412, 97] on div "Strengthening Journalistic Infrastructure" at bounding box center [347, 102] width 162 height 12
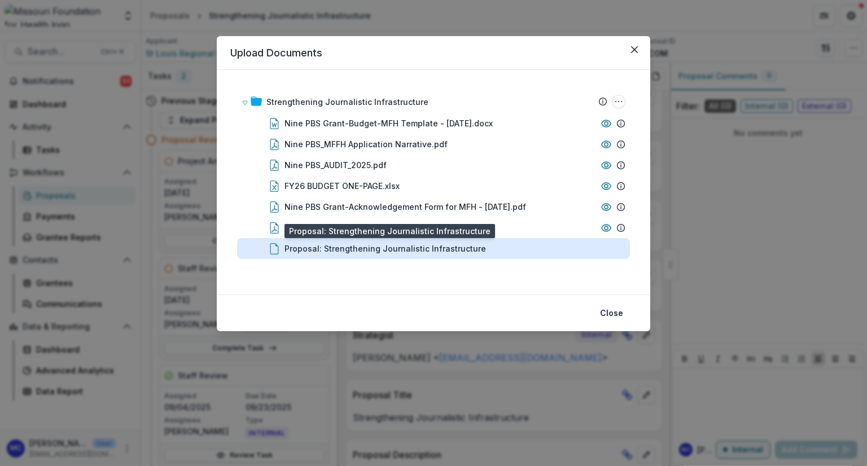
click at [323, 252] on div "Proposal: Strengthening Journalistic Infrastructure" at bounding box center [384, 249] width 201 height 12
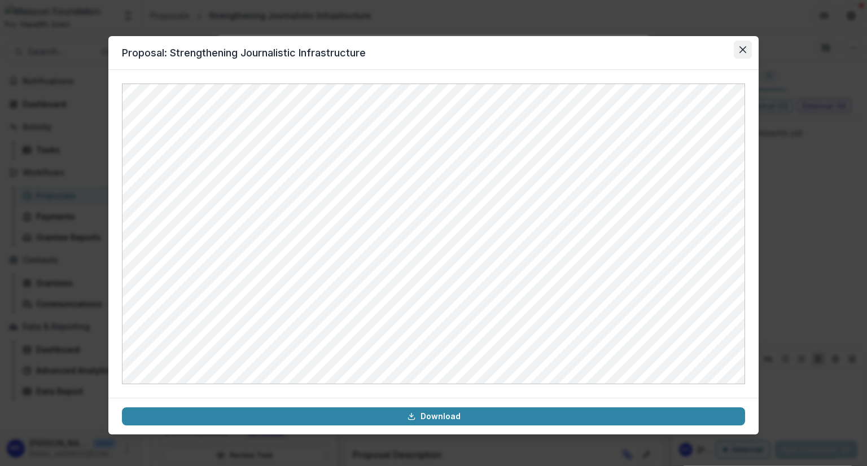
click at [743, 54] on button "Close" at bounding box center [743, 50] width 18 height 18
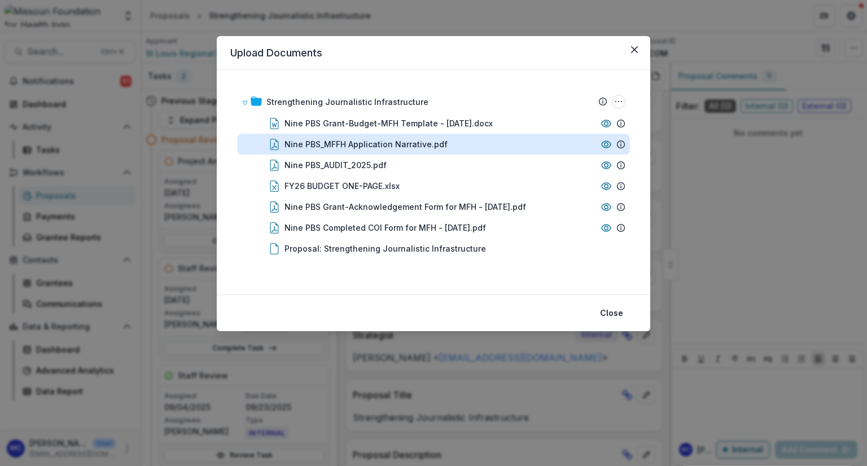
click at [431, 141] on div "Nine PBS_MFFH Application Narrative.pdf" at bounding box center [365, 144] width 163 height 12
